Goal: Transaction & Acquisition: Subscribe to service/newsletter

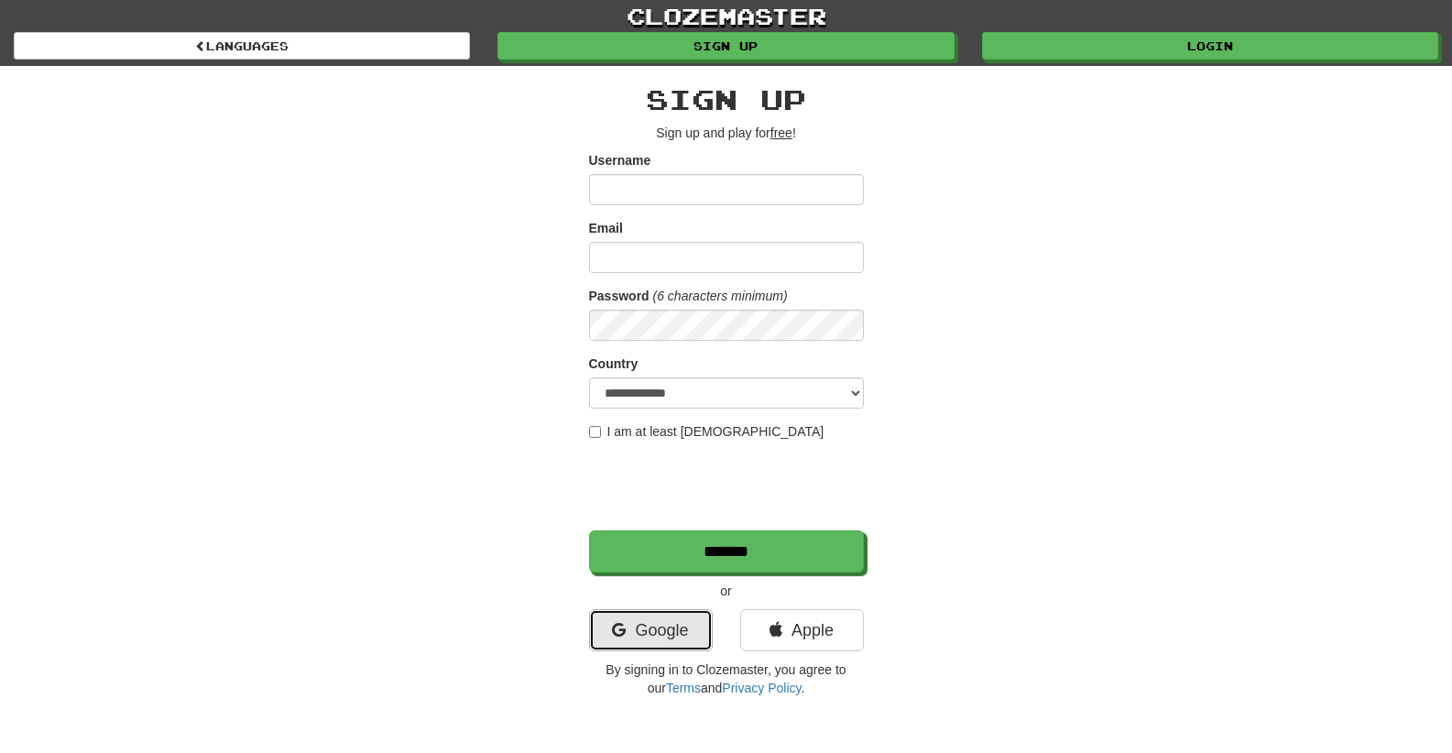
click at [685, 630] on link "Google" at bounding box center [651, 630] width 124 height 42
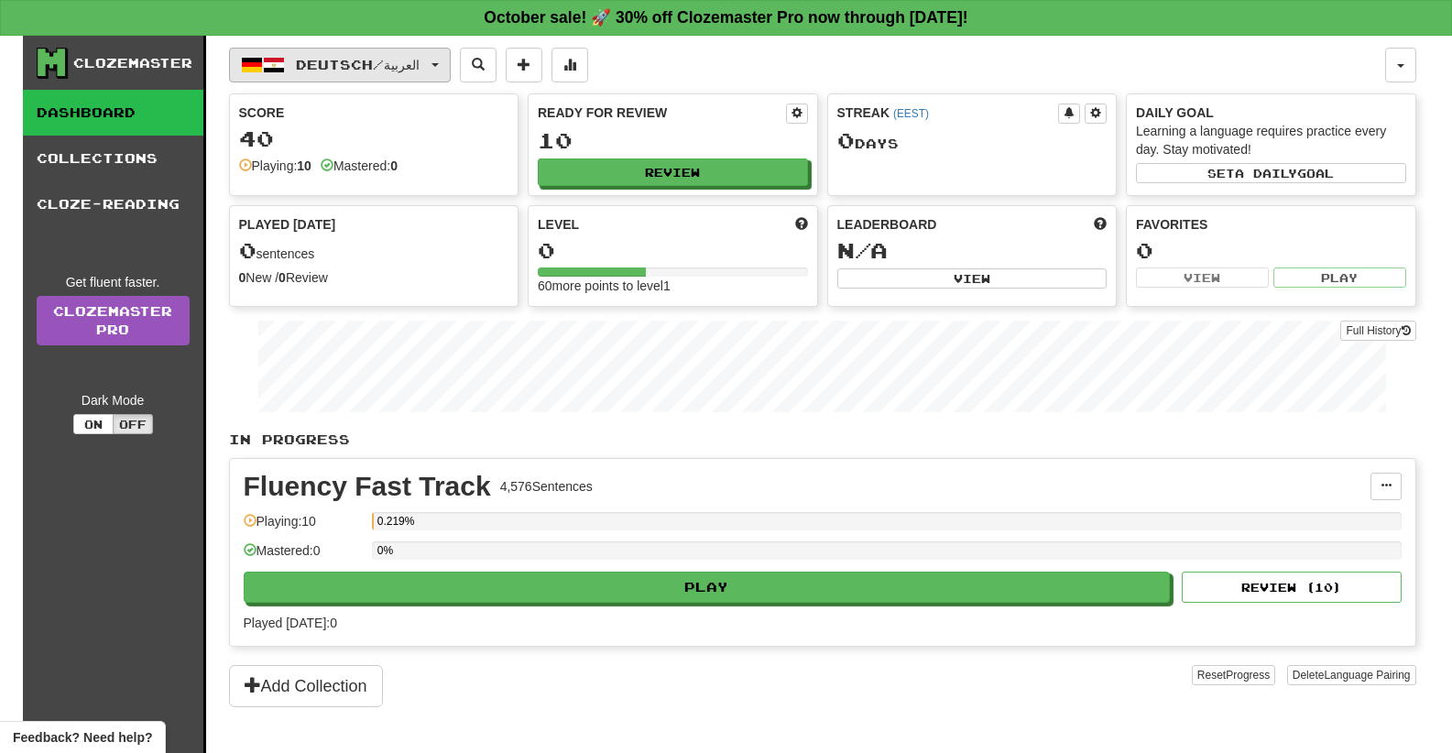
click at [396, 71] on span "Deutsch / العربية" at bounding box center [358, 65] width 124 height 16
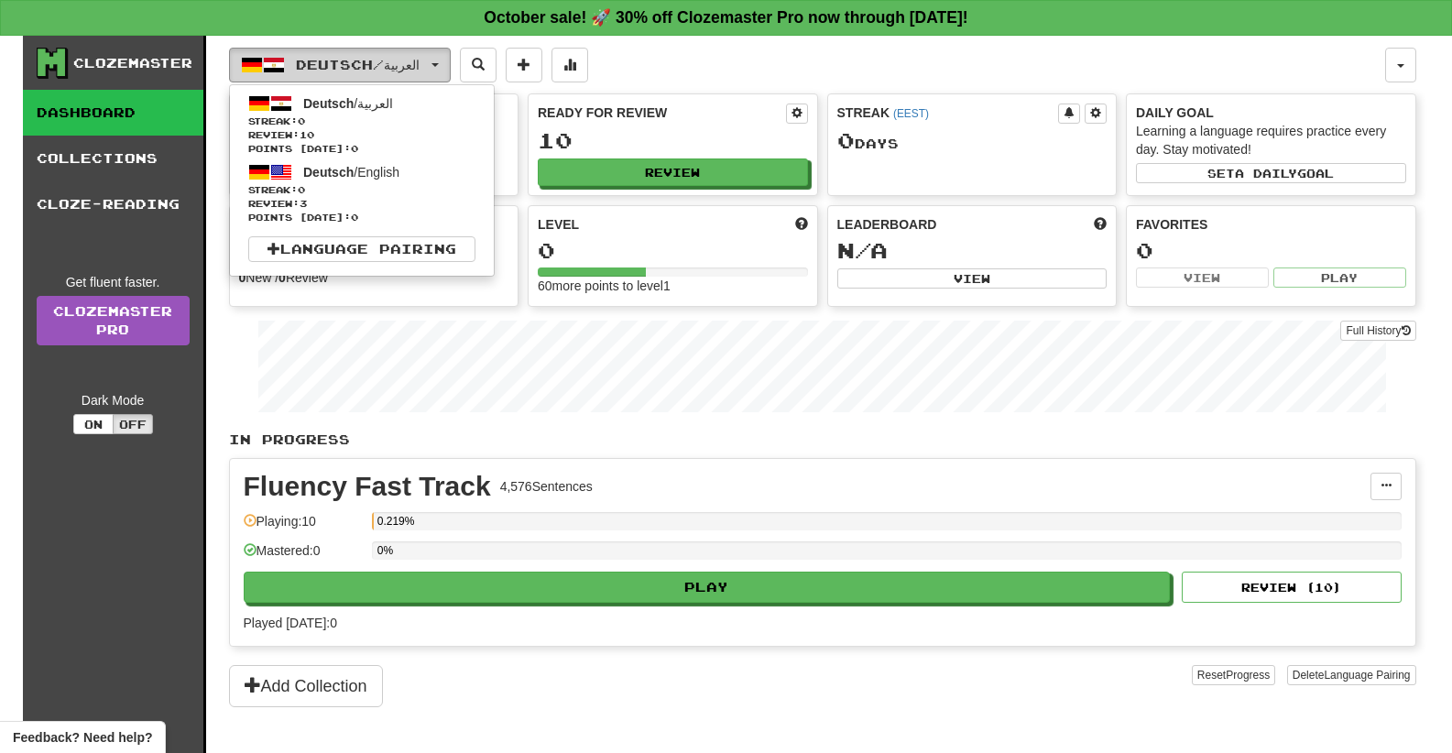
click at [432, 62] on button "Deutsch / العربية" at bounding box center [340, 65] width 222 height 35
